Goal: Communication & Community: Participate in discussion

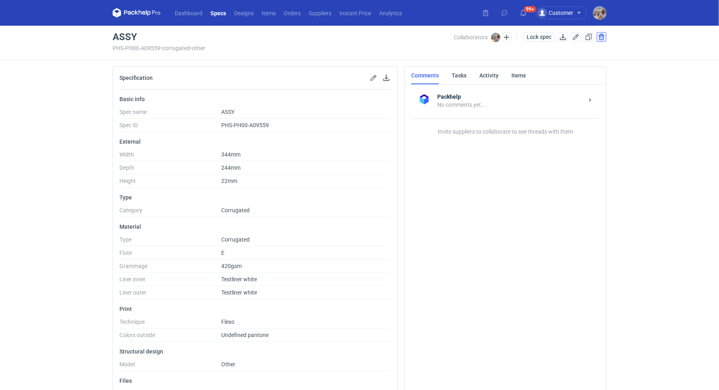
click at [600, 36] on button "button" at bounding box center [602, 37] width 10 height 10
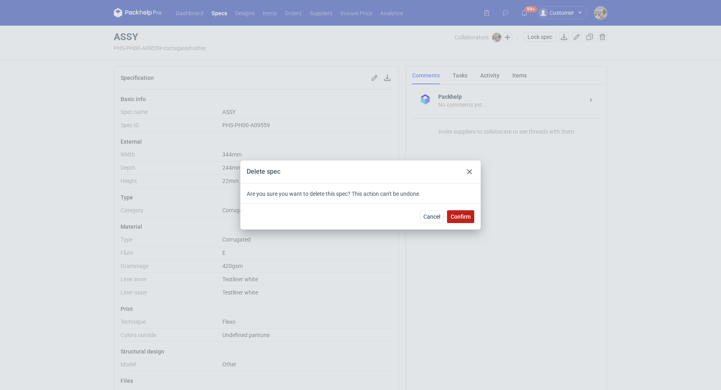
click at [461, 212] on button "Confirm" at bounding box center [460, 216] width 27 height 13
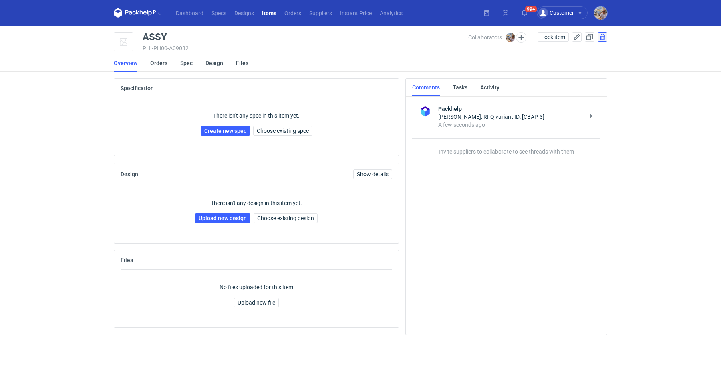
click at [602, 38] on button "button" at bounding box center [603, 37] width 10 height 10
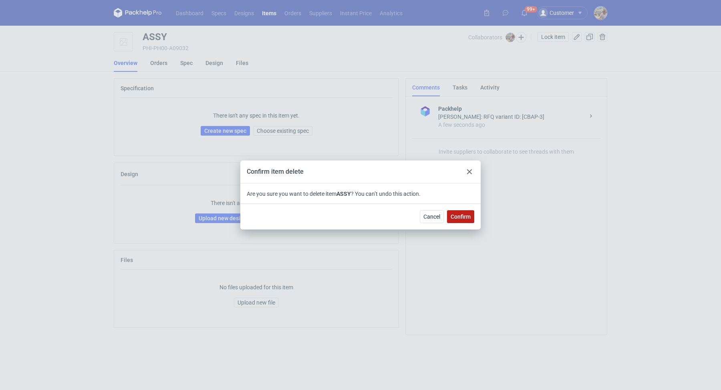
click at [461, 220] on button "Confirm" at bounding box center [460, 216] width 27 height 13
